Goal: Task Accomplishment & Management: Manage account settings

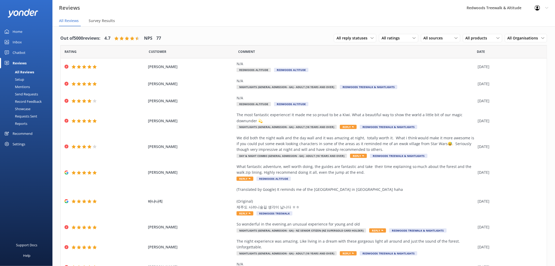
click at [20, 41] on div "Inbox" at bounding box center [17, 42] width 9 height 10
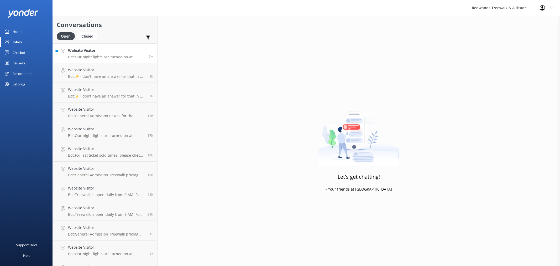
click at [126, 54] on div "Website Visitor Bot: Our night lights are turned on at sunset, and the night wa…" at bounding box center [106, 53] width 77 height 11
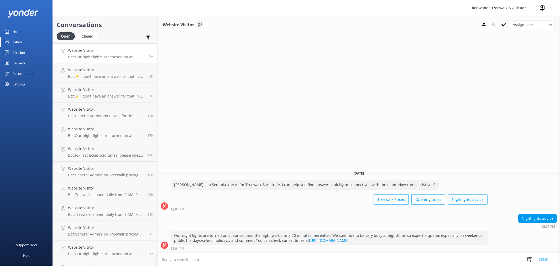
click at [19, 31] on div "Home" at bounding box center [18, 31] width 10 height 10
